Goal: Task Accomplishment & Management: Manage account settings

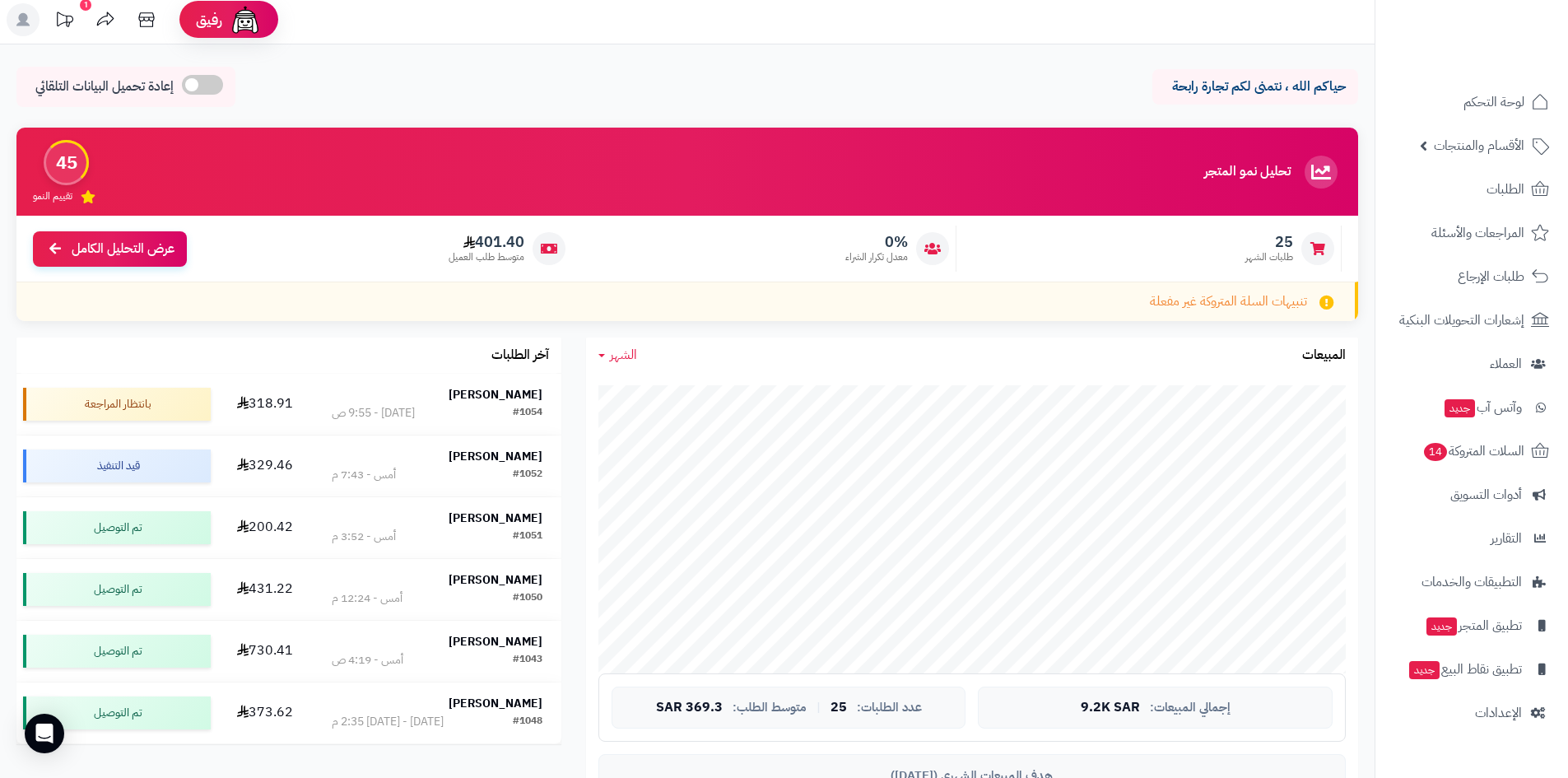
scroll to position [412, 0]
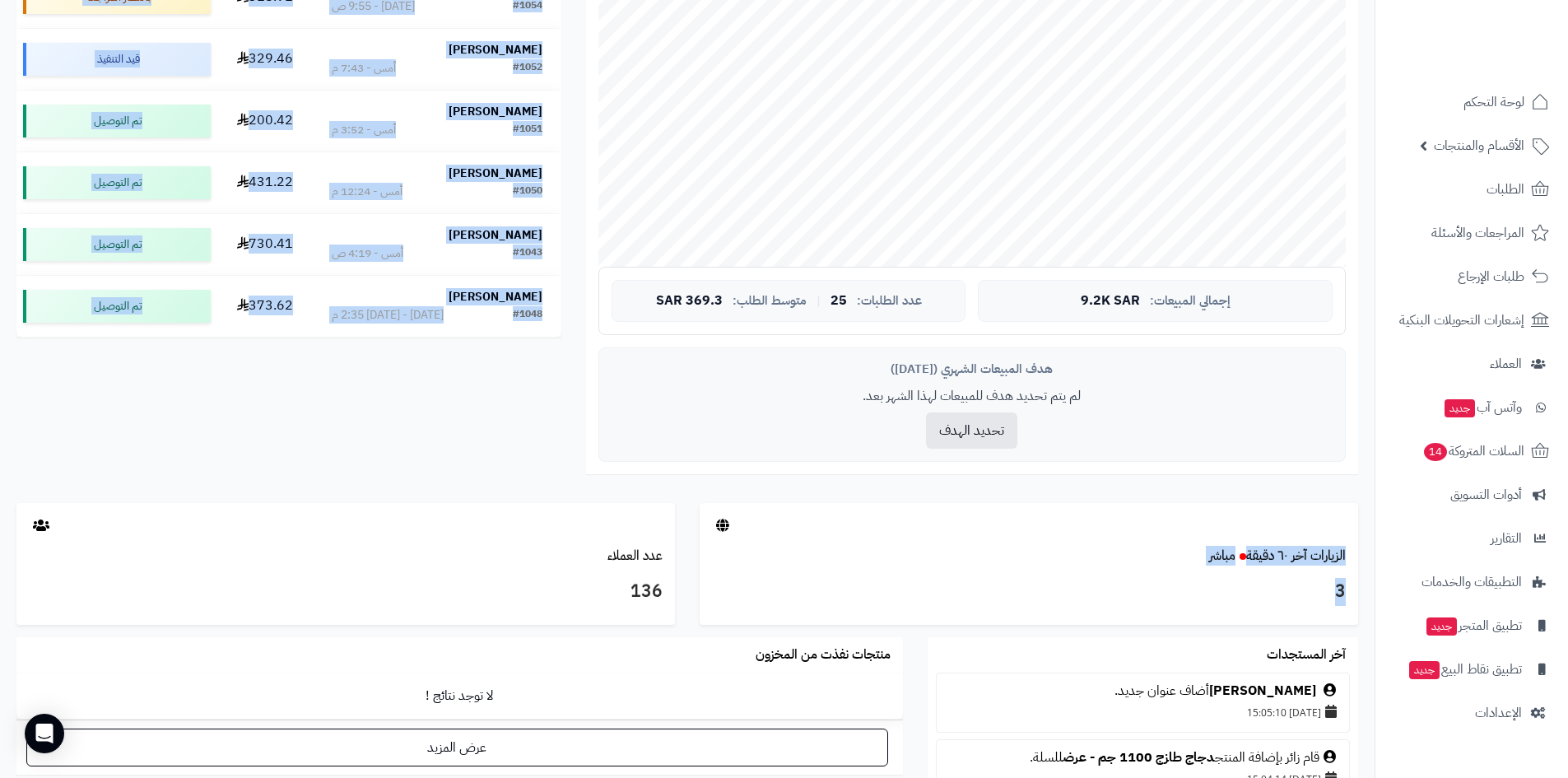
drag, startPoint x: 1265, startPoint y: 593, endPoint x: 1325, endPoint y: 497, distance: 113.2
click at [1325, 497] on div "تحليل نمو المتجر مرحلة النمو 45 تقييم النمو 25 طلبات الشهر 0% معدل تكرار الشراء…" at bounding box center [687, 370] width 1374 height 1299
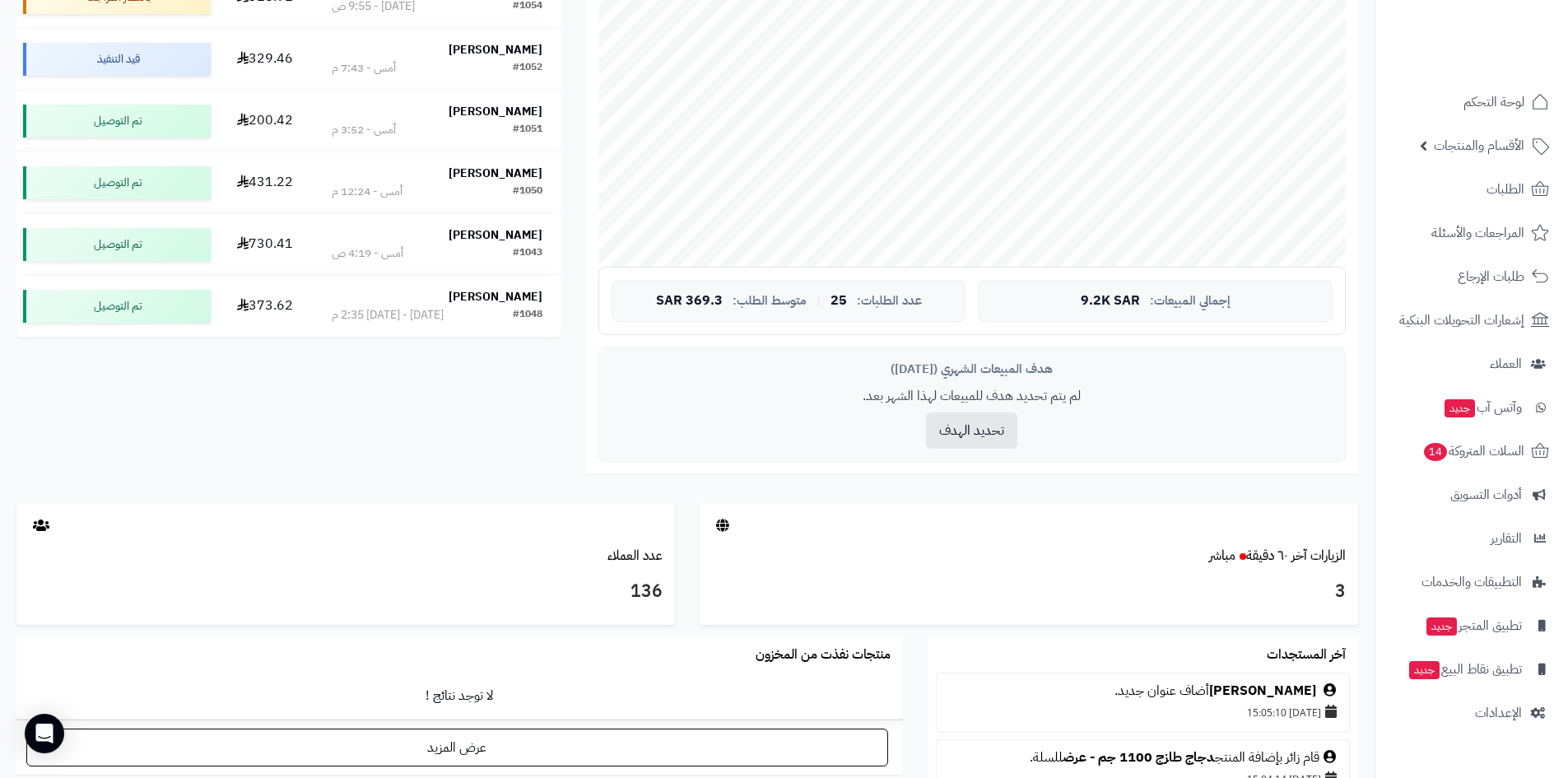
click at [1325, 497] on div "الشهر اليوم الأسبوع الشهر السنة المبيعات جاري التحميل... إجمالي المبيعات: 9.2K …" at bounding box center [971, 217] width 796 height 572
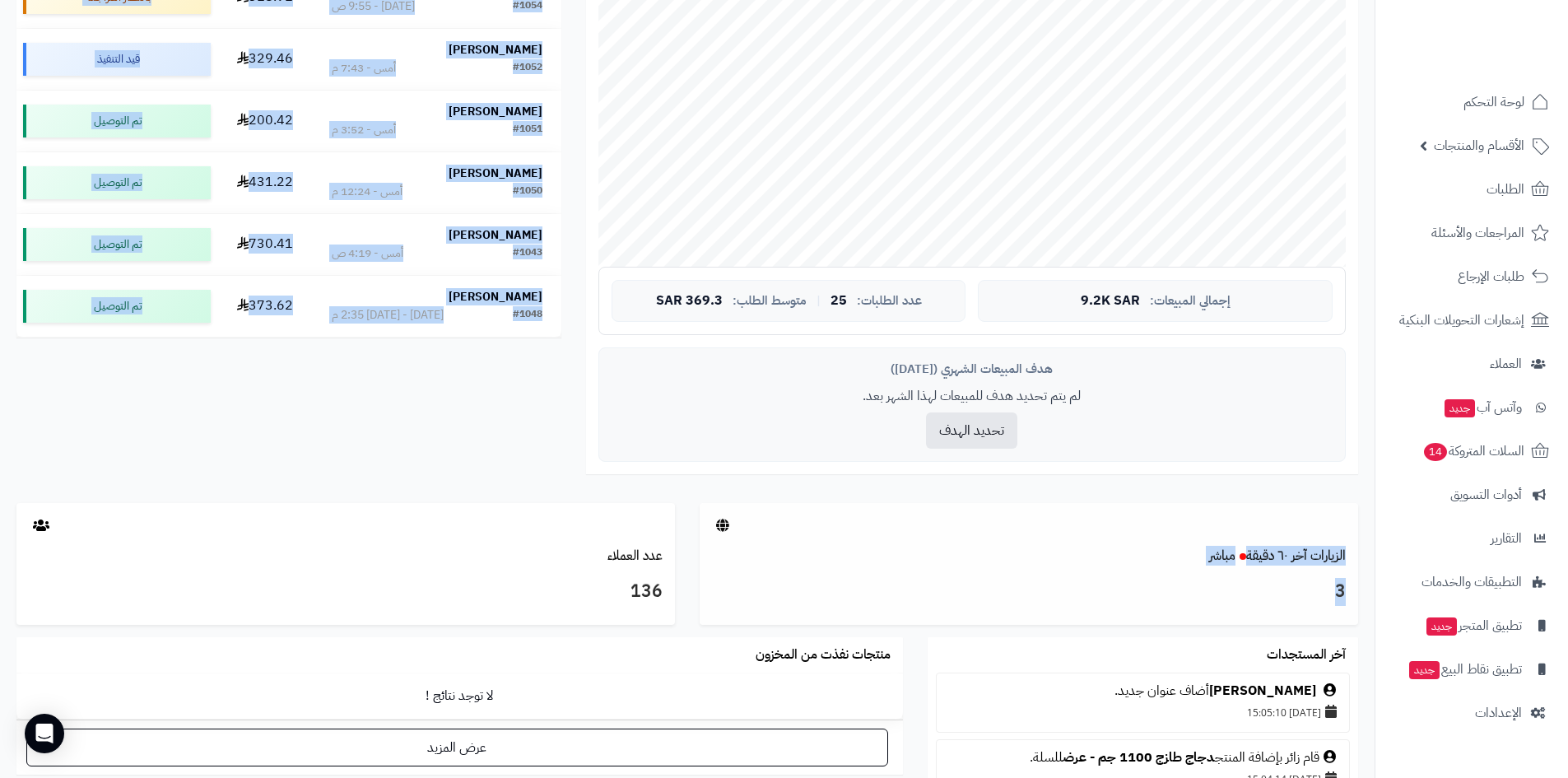
drag, startPoint x: 1325, startPoint y: 497, endPoint x: 1234, endPoint y: 584, distance: 125.9
click at [1234, 584] on div "تحليل نمو المتجر مرحلة النمو 45 تقييم النمو 25 طلبات الشهر 0% معدل تكرار الشراء…" at bounding box center [687, 370] width 1374 height 1299
click at [1234, 584] on h3 "3" at bounding box center [1028, 592] width 634 height 28
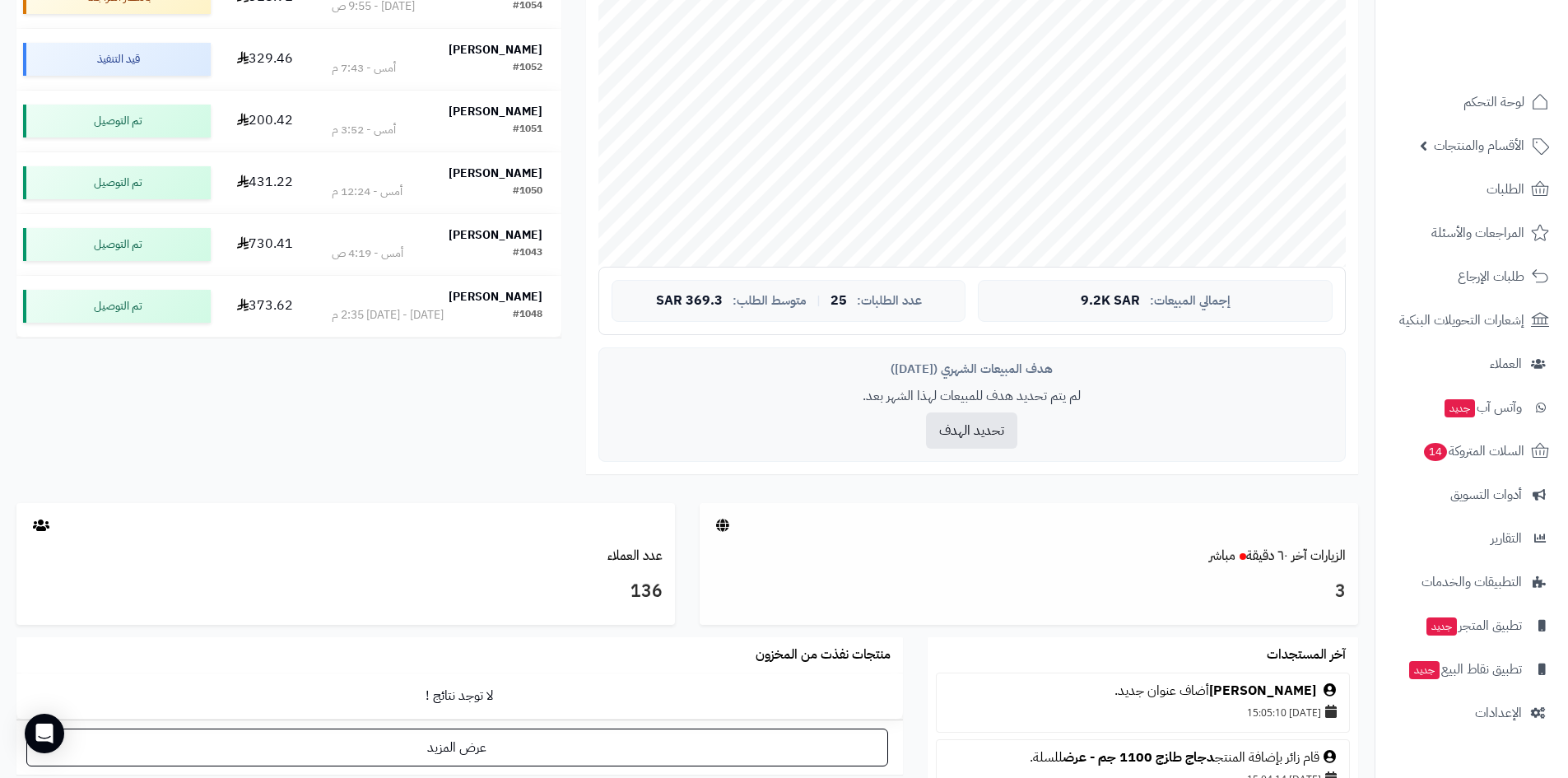
click at [721, 521] on icon at bounding box center [723, 525] width 13 height 13
click at [654, 582] on h3 "136" at bounding box center [345, 592] width 634 height 28
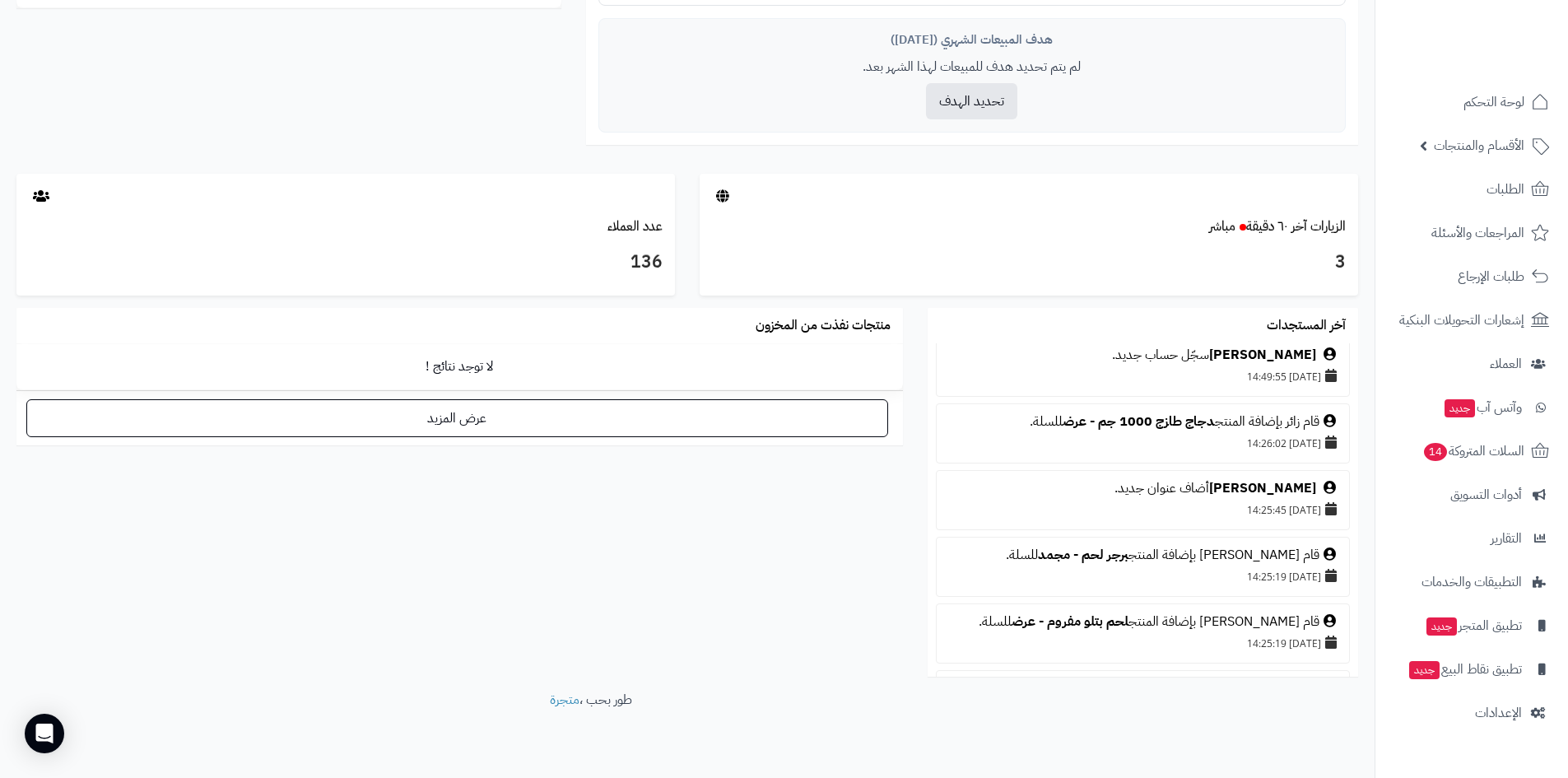
scroll to position [212, 0]
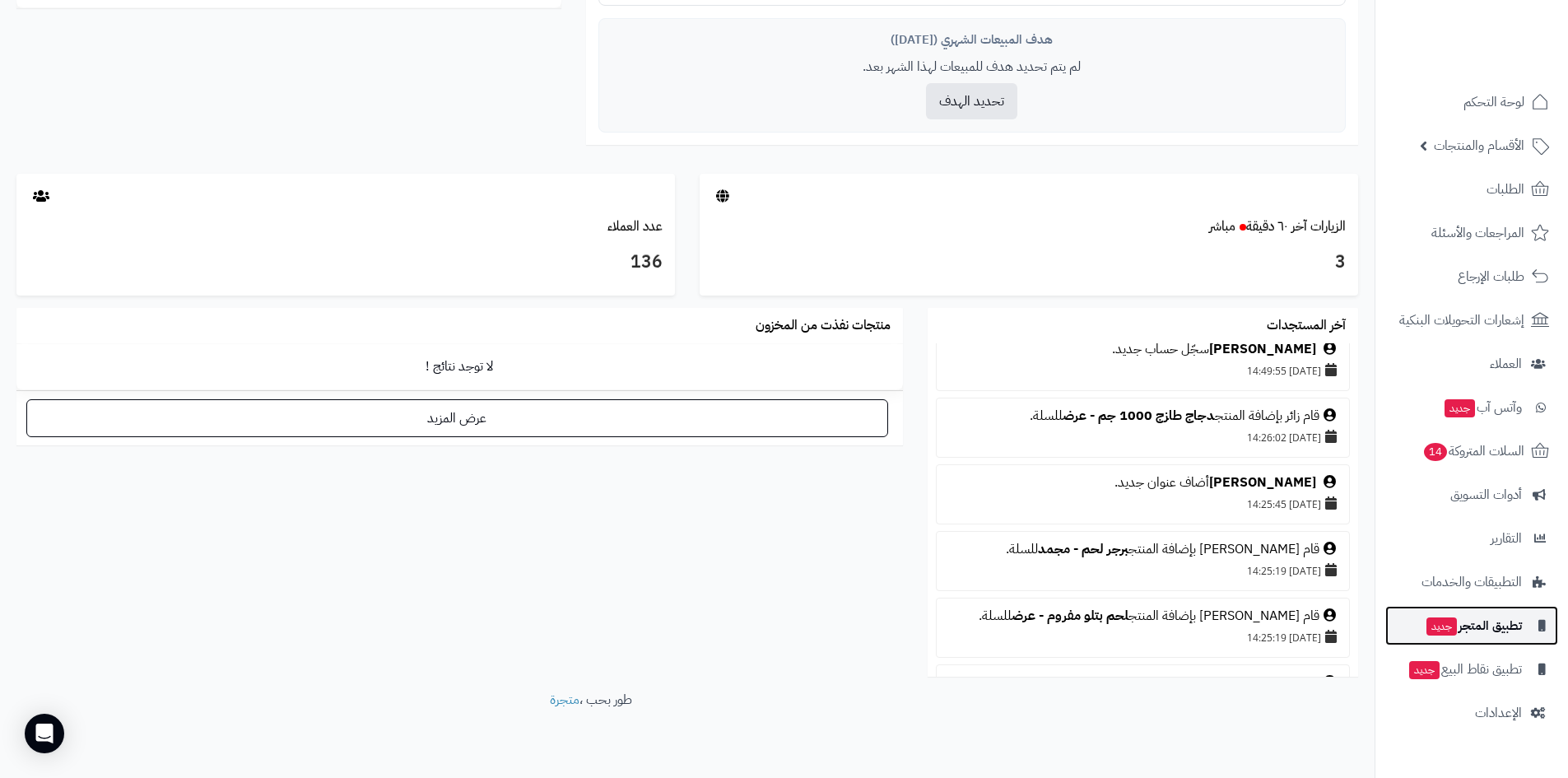
click at [1492, 628] on span "تطبيق المتجر جديد" at bounding box center [1472, 625] width 97 height 23
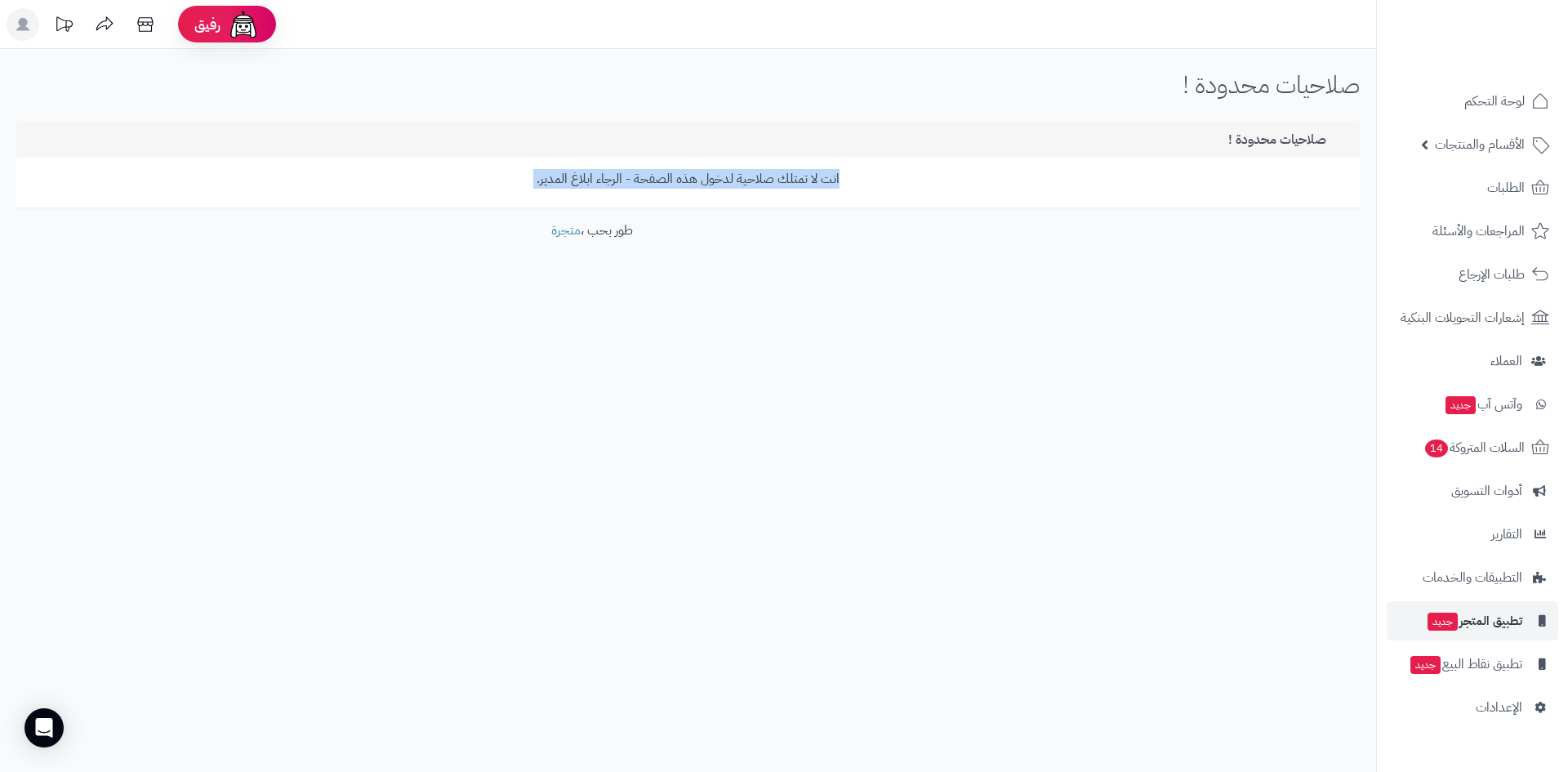
drag, startPoint x: 979, startPoint y: 203, endPoint x: 1092, endPoint y: 561, distance: 375.4
click at [1092, 562] on div "رفيق ! الطلبات معالجة مكتمل إرجاع المنتجات العملاء المتواجدون الان 136 عملاء من…" at bounding box center [784, 386] width 1568 height 772
click at [1092, 561] on div "رفيق ! الطلبات معالجة مكتمل إرجاع المنتجات العملاء المتواجدون الان 136 عملاء من…" at bounding box center [784, 386] width 1568 height 772
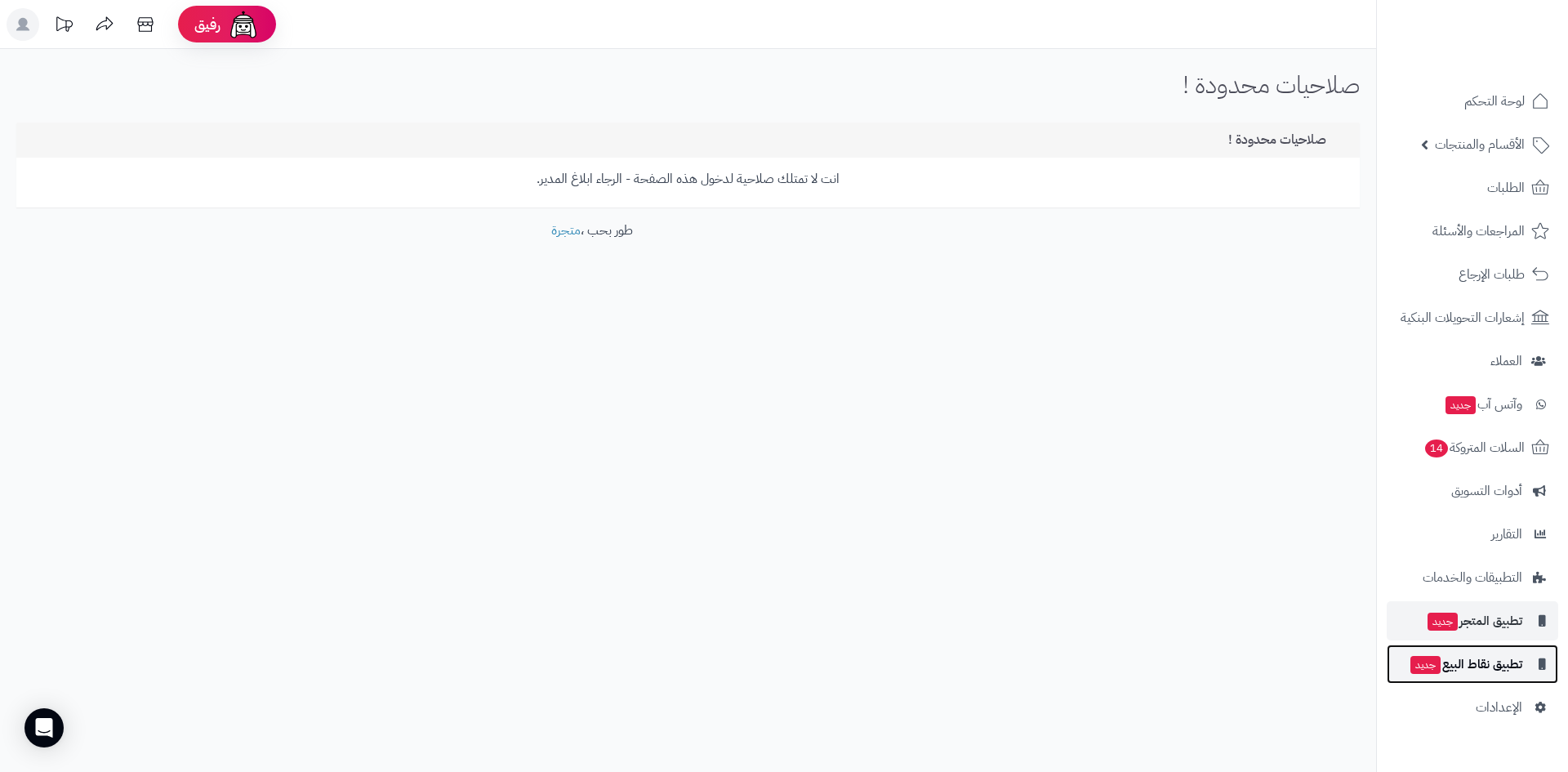
click at [1478, 658] on span "تطبيق نقاط البيع جديد" at bounding box center [1465, 663] width 114 height 23
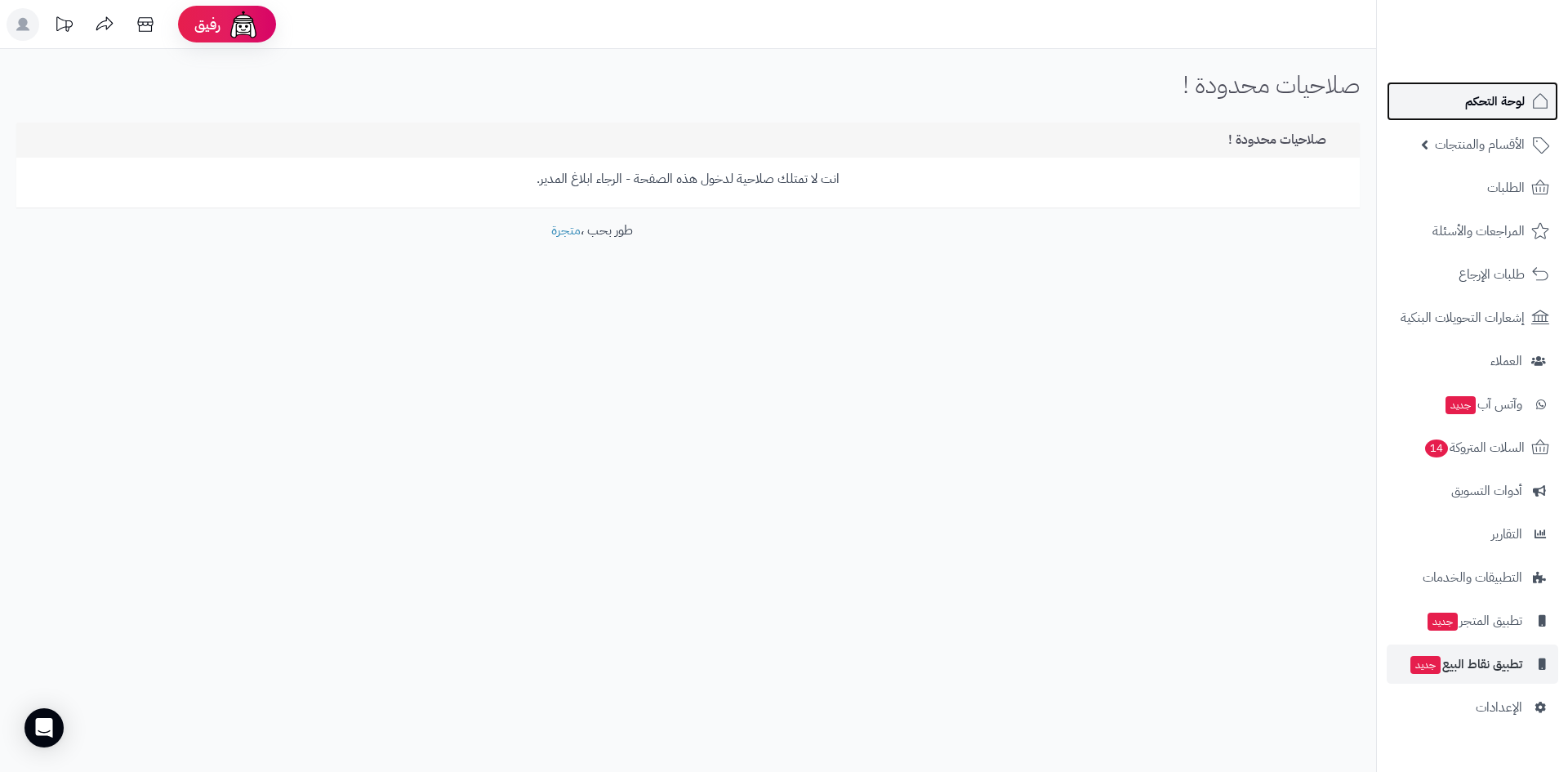
click at [1483, 119] on link "لوحة التحكم" at bounding box center [1472, 101] width 171 height 39
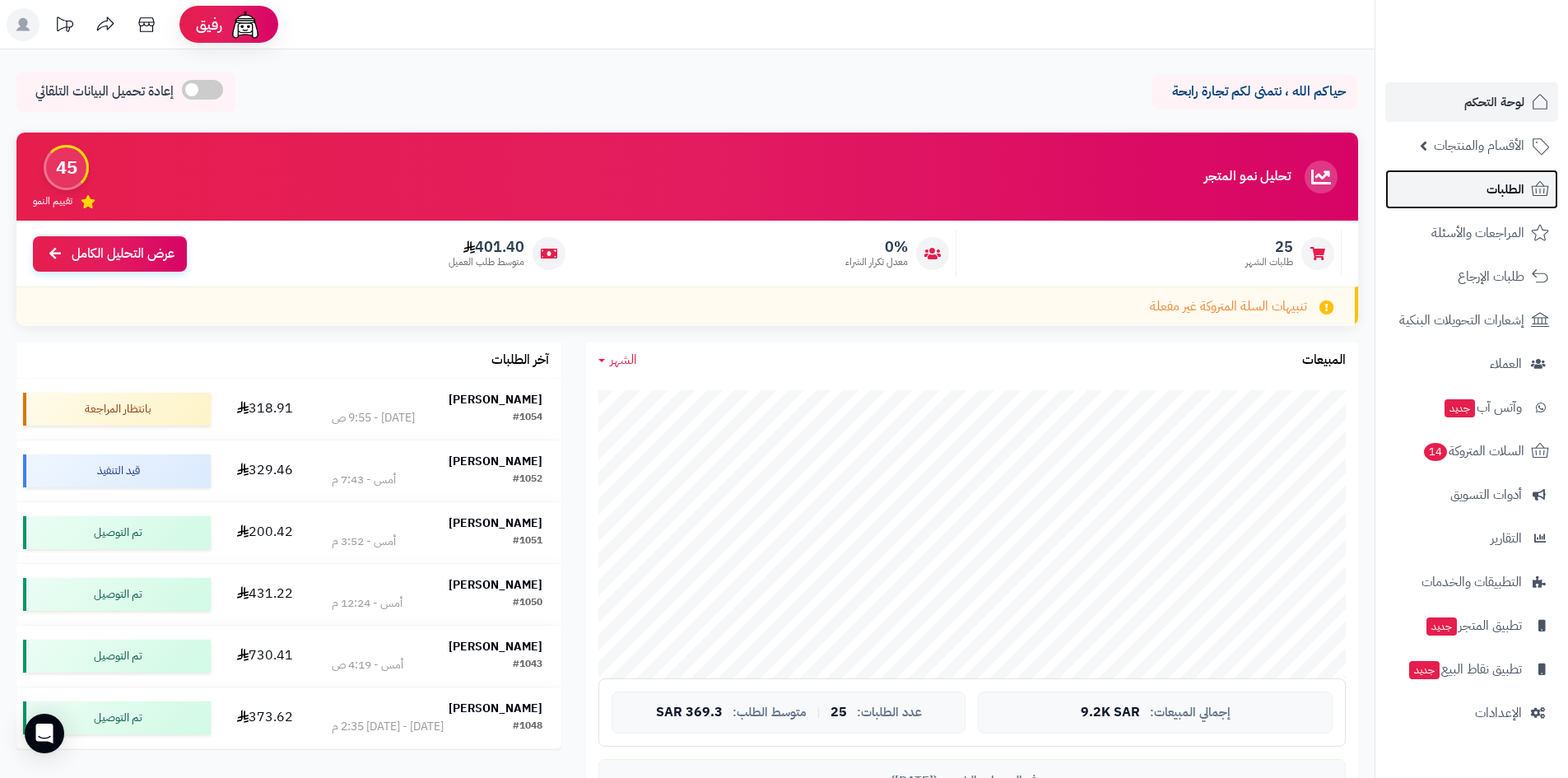
click at [1510, 201] on link "الطلبات" at bounding box center [1471, 189] width 173 height 40
